Goal: Task Accomplishment & Management: Manage account settings

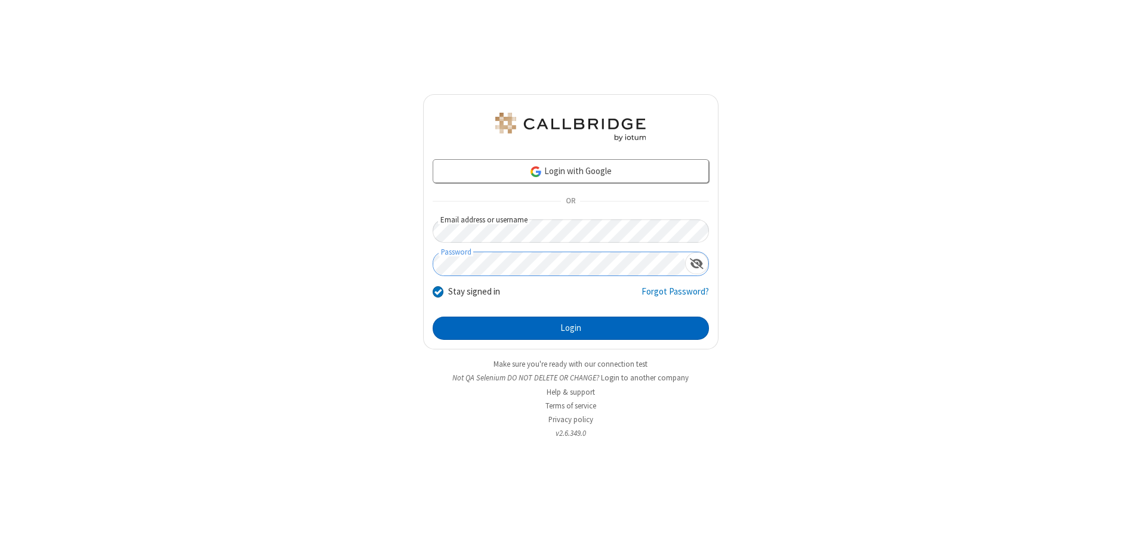
click at [570, 328] on button "Login" at bounding box center [570, 329] width 276 height 24
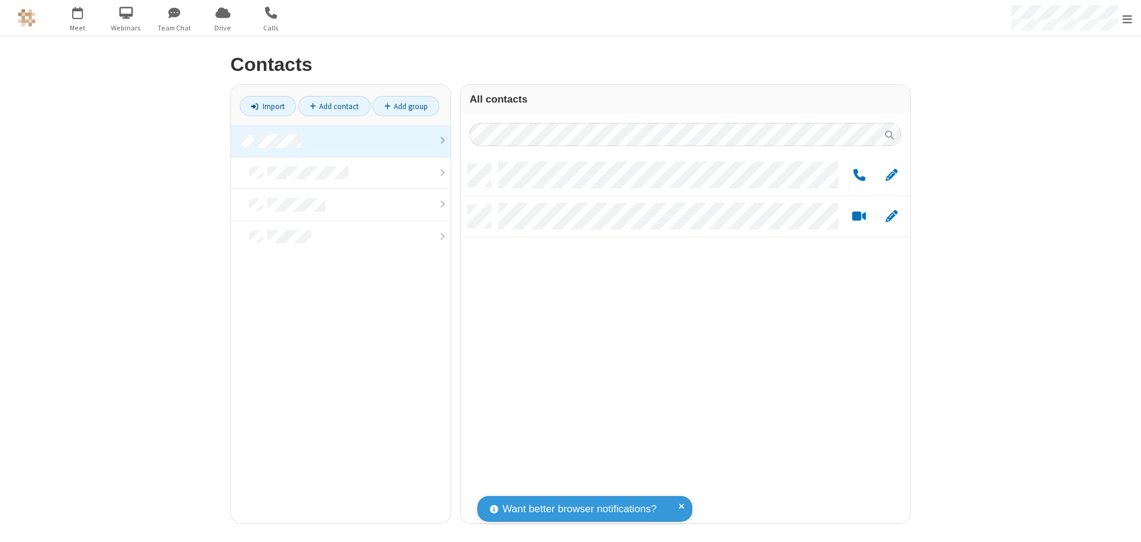
scroll to position [360, 440]
click at [341, 141] on link at bounding box center [341, 141] width 220 height 32
click at [406, 106] on link "Add group" at bounding box center [405, 106] width 67 height 20
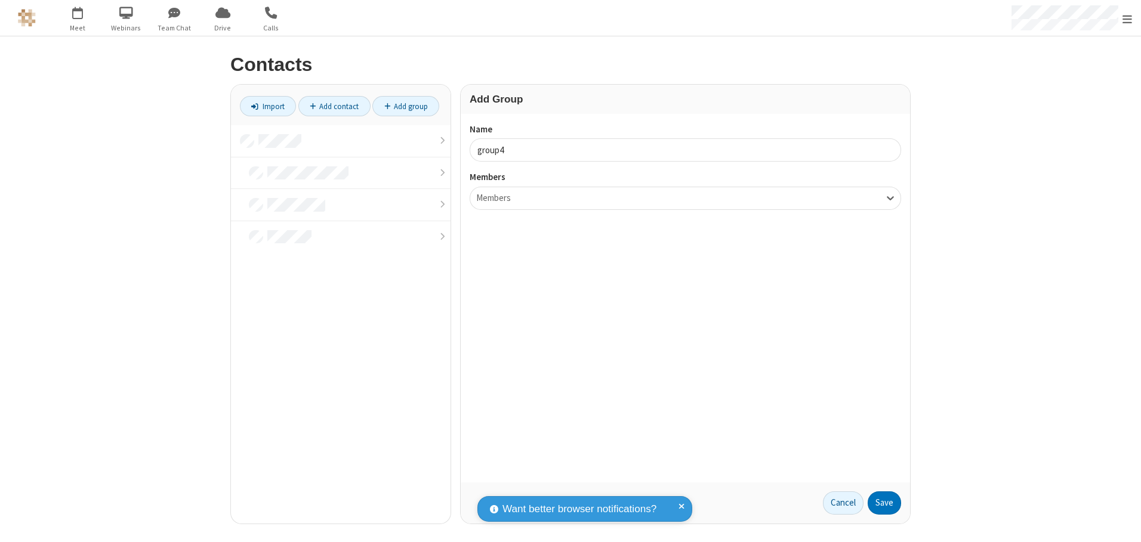
type input "group4"
type input "name20"
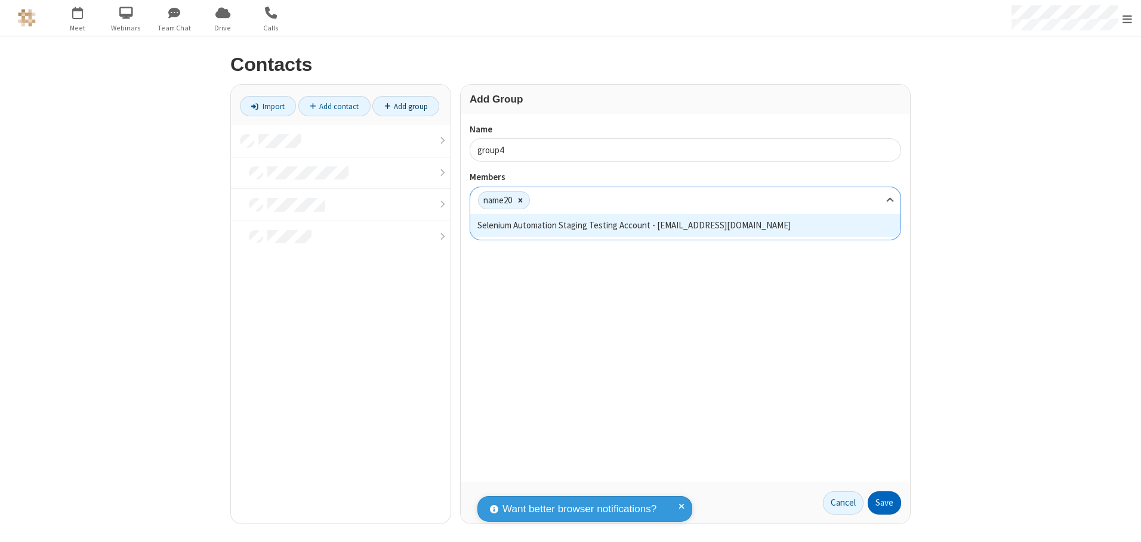
click at [884, 503] on button "Save" at bounding box center [883, 504] width 33 height 24
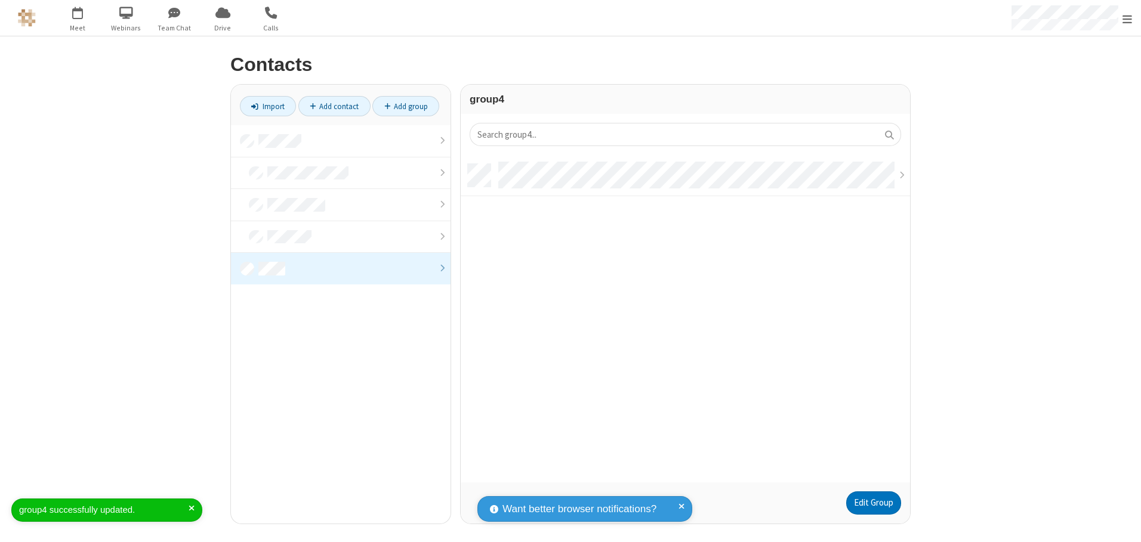
scroll to position [319, 440]
click at [334, 106] on link "Add contact" at bounding box center [334, 106] width 72 height 20
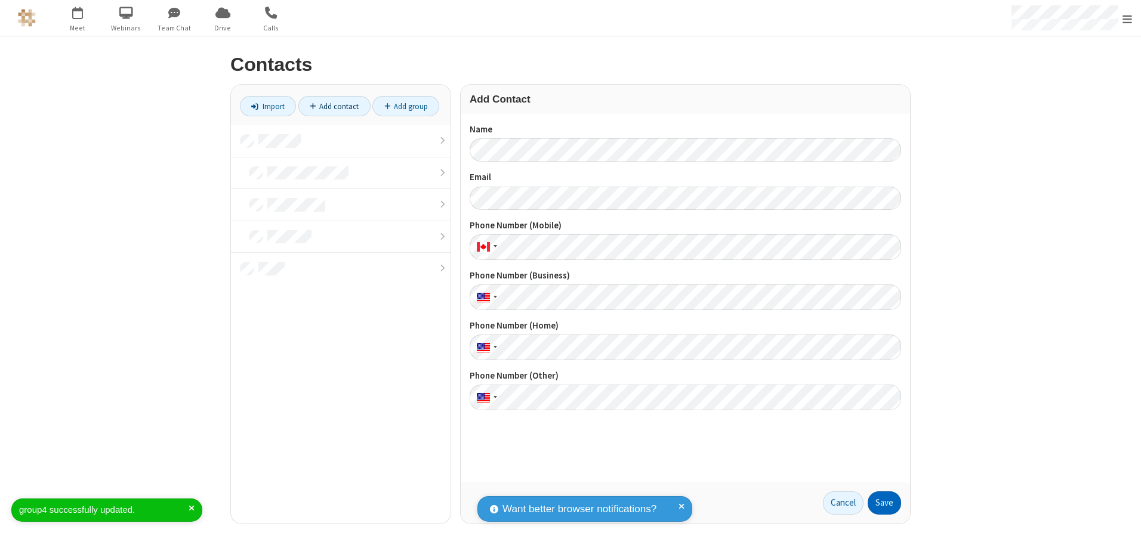
click at [884, 503] on button "Save" at bounding box center [883, 504] width 33 height 24
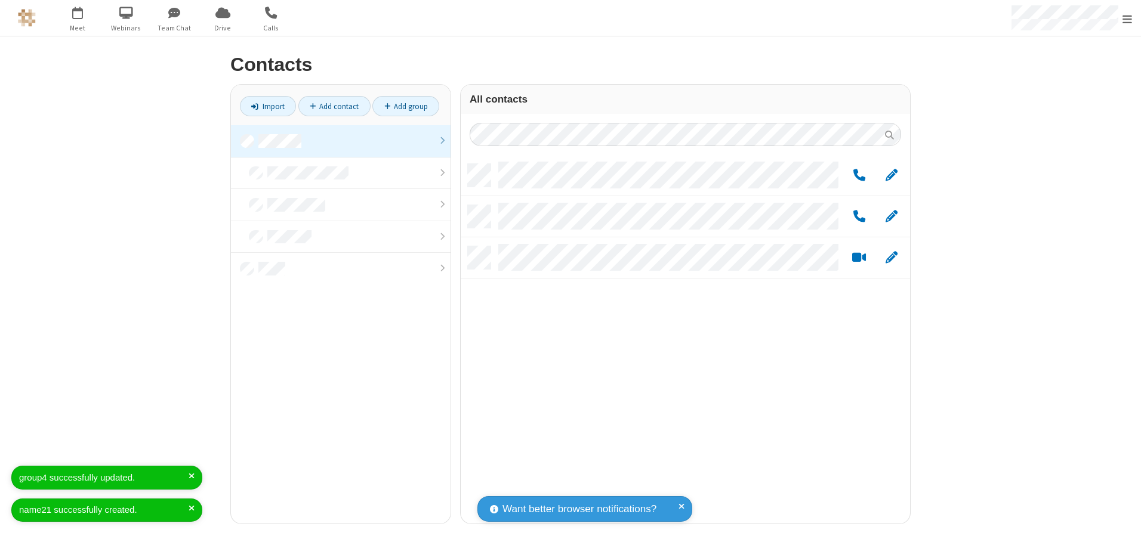
scroll to position [360, 440]
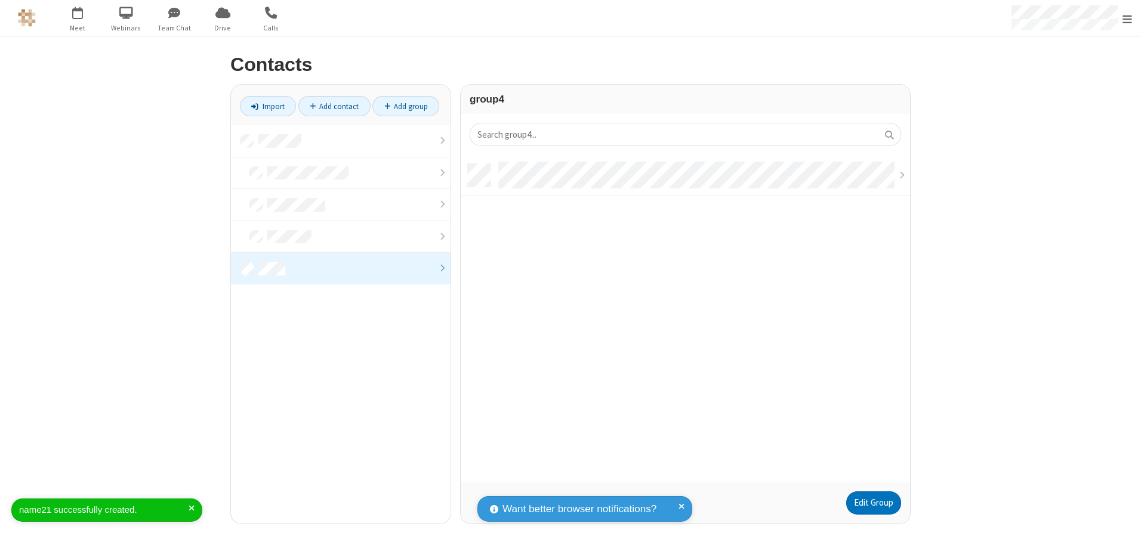
scroll to position [319, 440]
click at [873, 503] on link "Edit Group" at bounding box center [873, 504] width 55 height 24
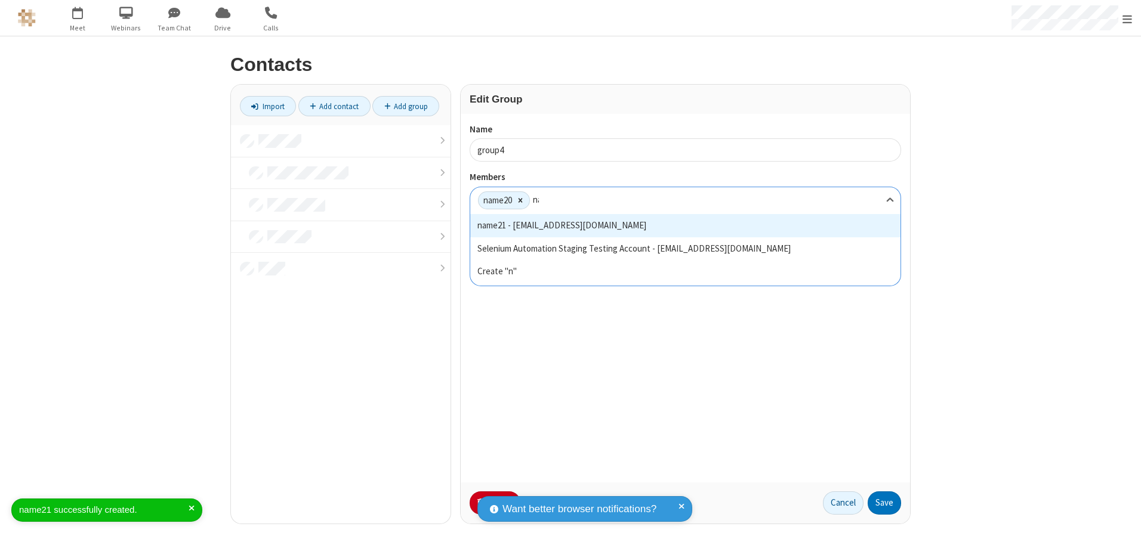
type input "name21"
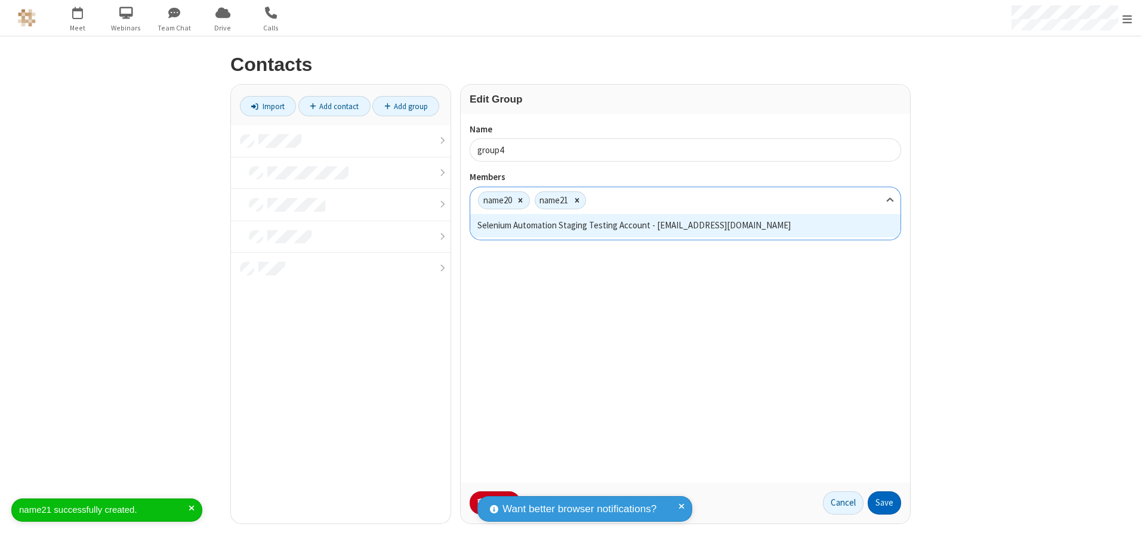
click at [884, 503] on button "Save" at bounding box center [883, 504] width 33 height 24
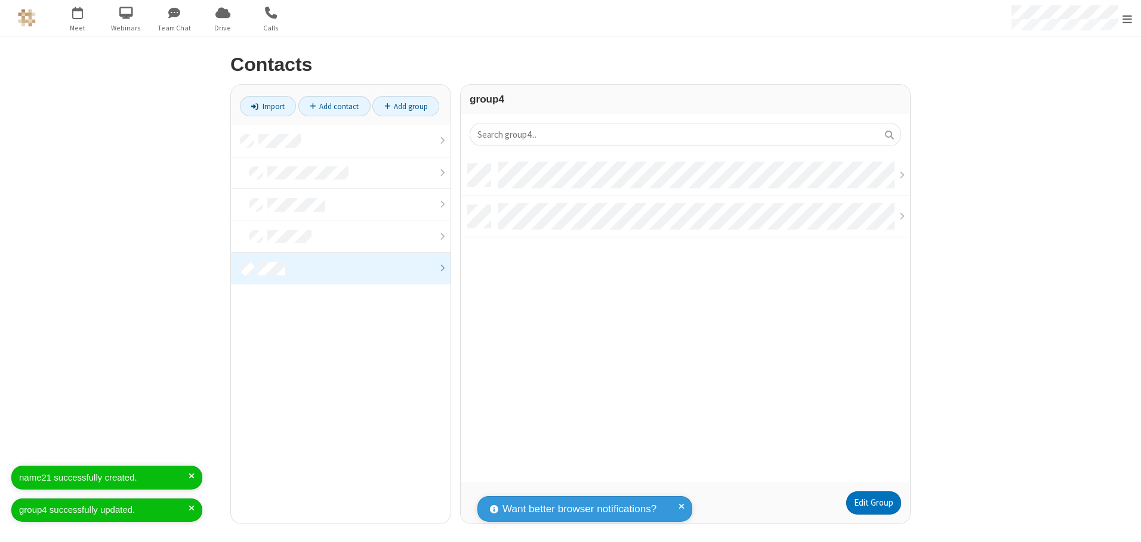
scroll to position [319, 440]
